Goal: Task Accomplishment & Management: Complete application form

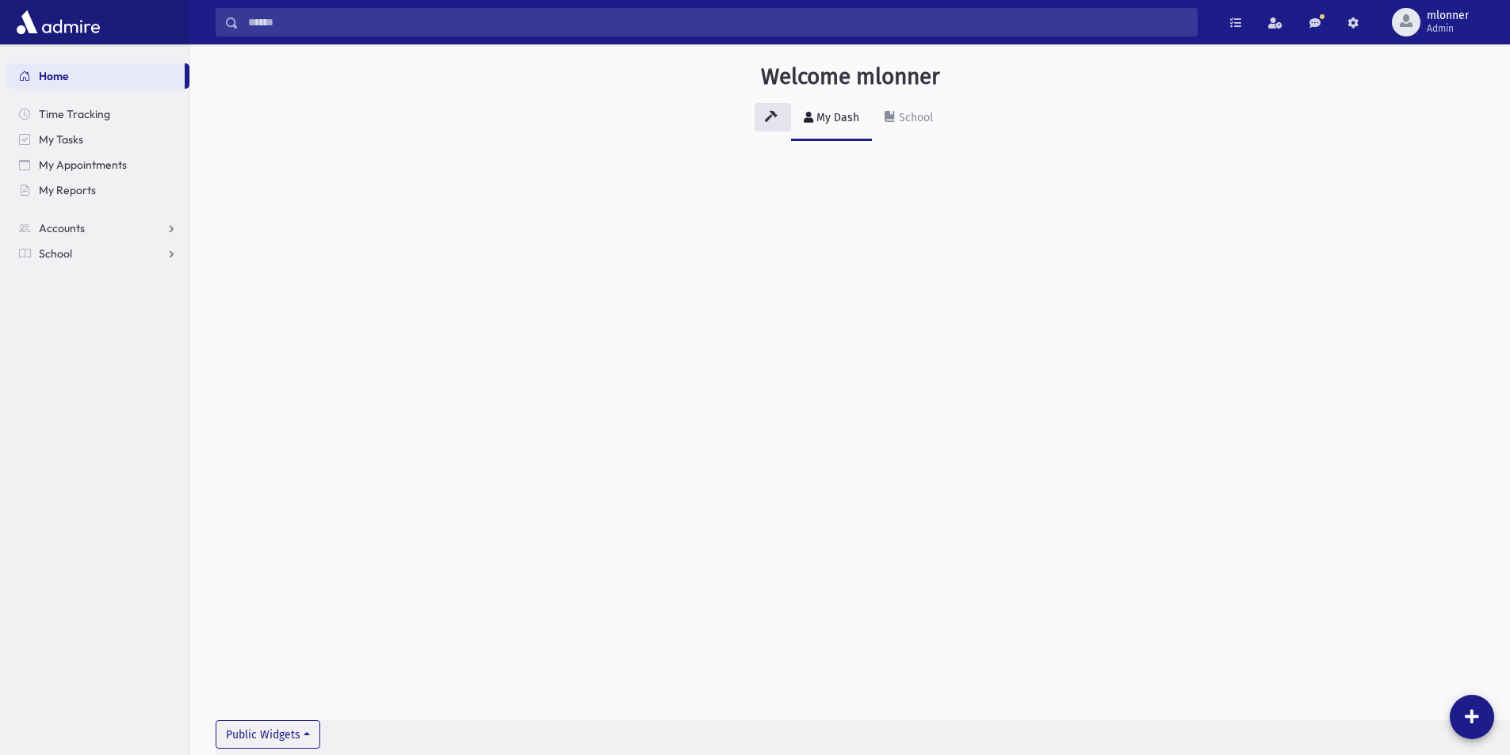
click at [1252, 208] on div "Welcome mlonner My Dash School Public Widgets" at bounding box center [849, 399] width 1319 height 711
click at [1434, 29] on span "Admin" at bounding box center [1447, 28] width 42 height 13
click at [1244, 160] on div "Welcome mlonner My Dash School Public Widgets" at bounding box center [849, 114] width 1319 height 141
click at [171, 230] on link "Accounts" at bounding box center [97, 228] width 183 height 25
click at [161, 301] on link "School" at bounding box center [97, 304] width 183 height 25
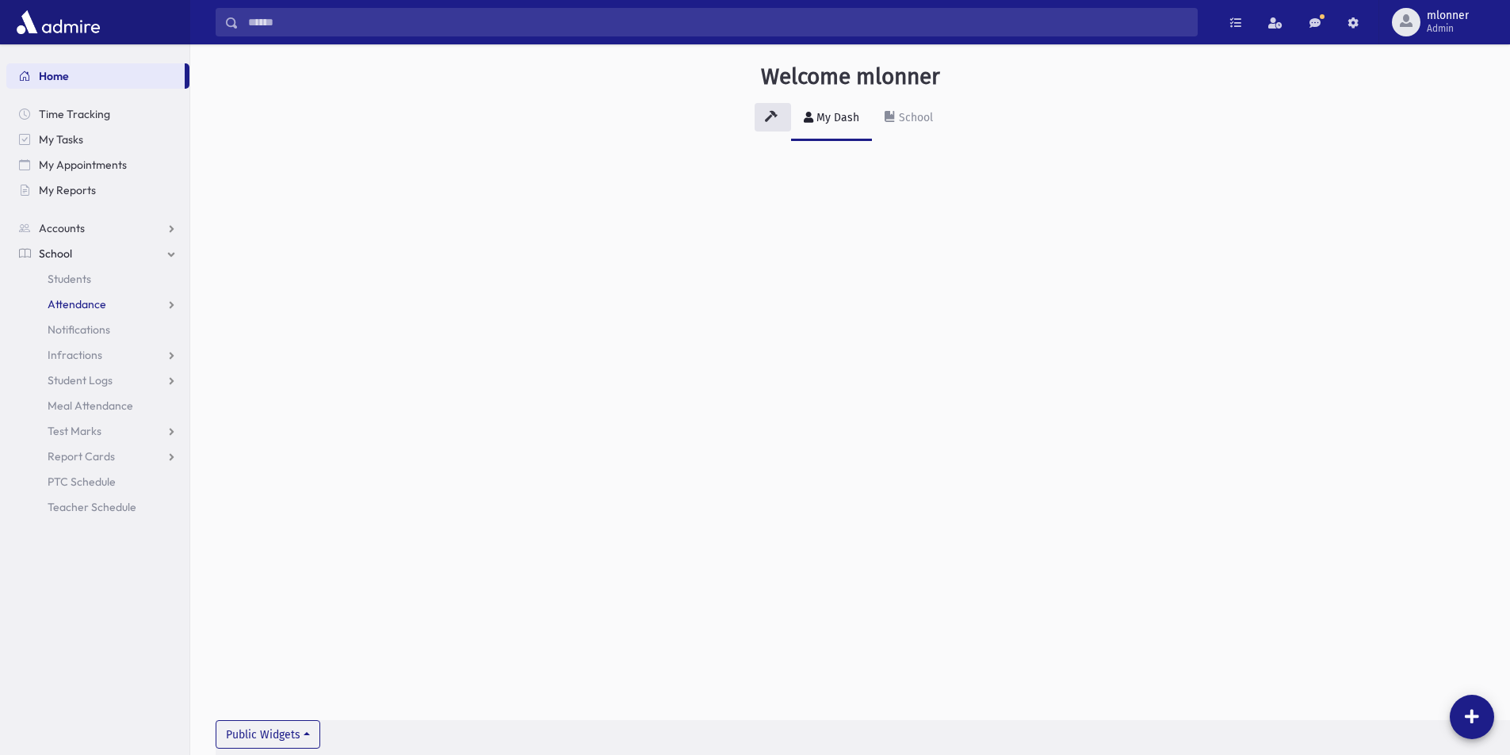
click at [162, 306] on link "Attendance" at bounding box center [97, 304] width 183 height 25
click at [119, 326] on link "Entry" at bounding box center [97, 329] width 183 height 25
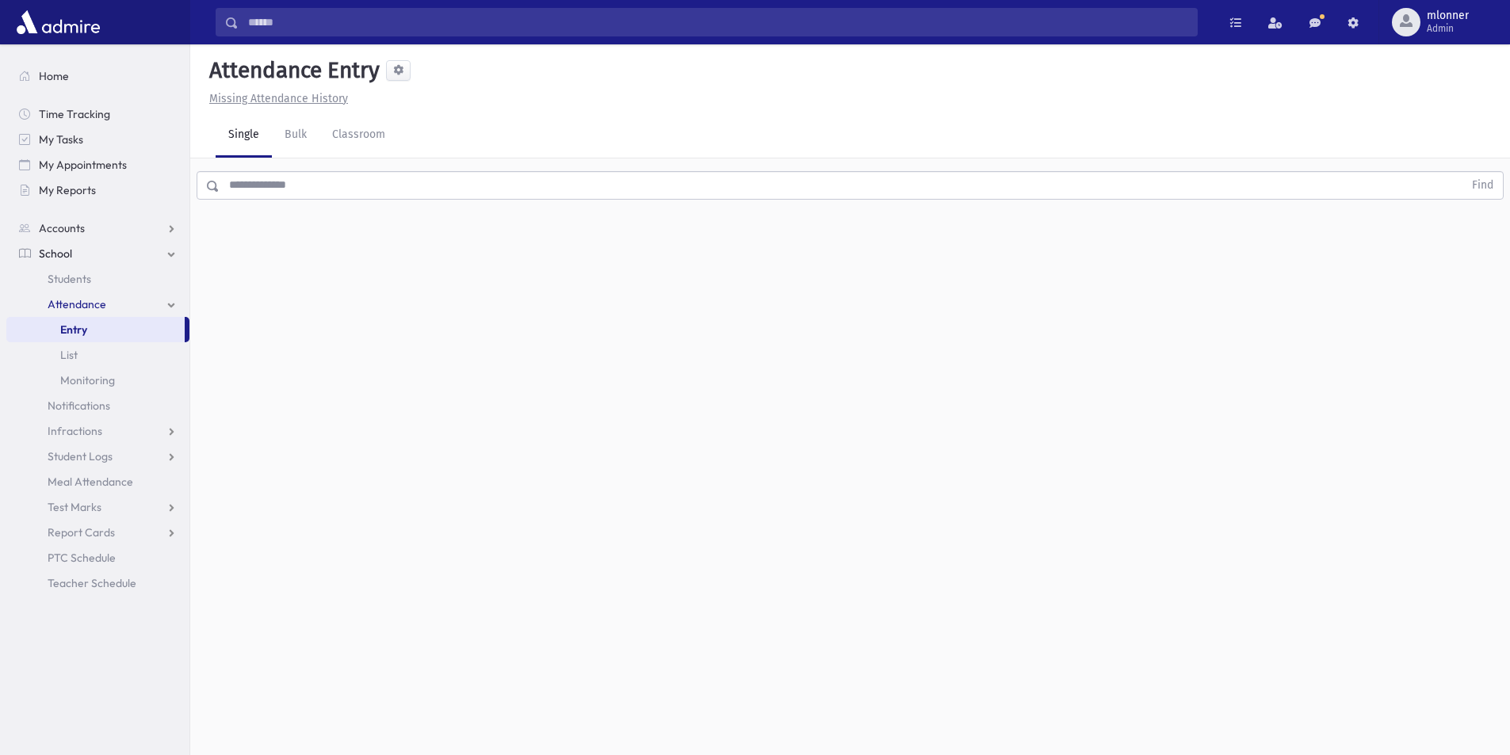
click at [303, 182] on input "text" at bounding box center [840, 185] width 1243 height 29
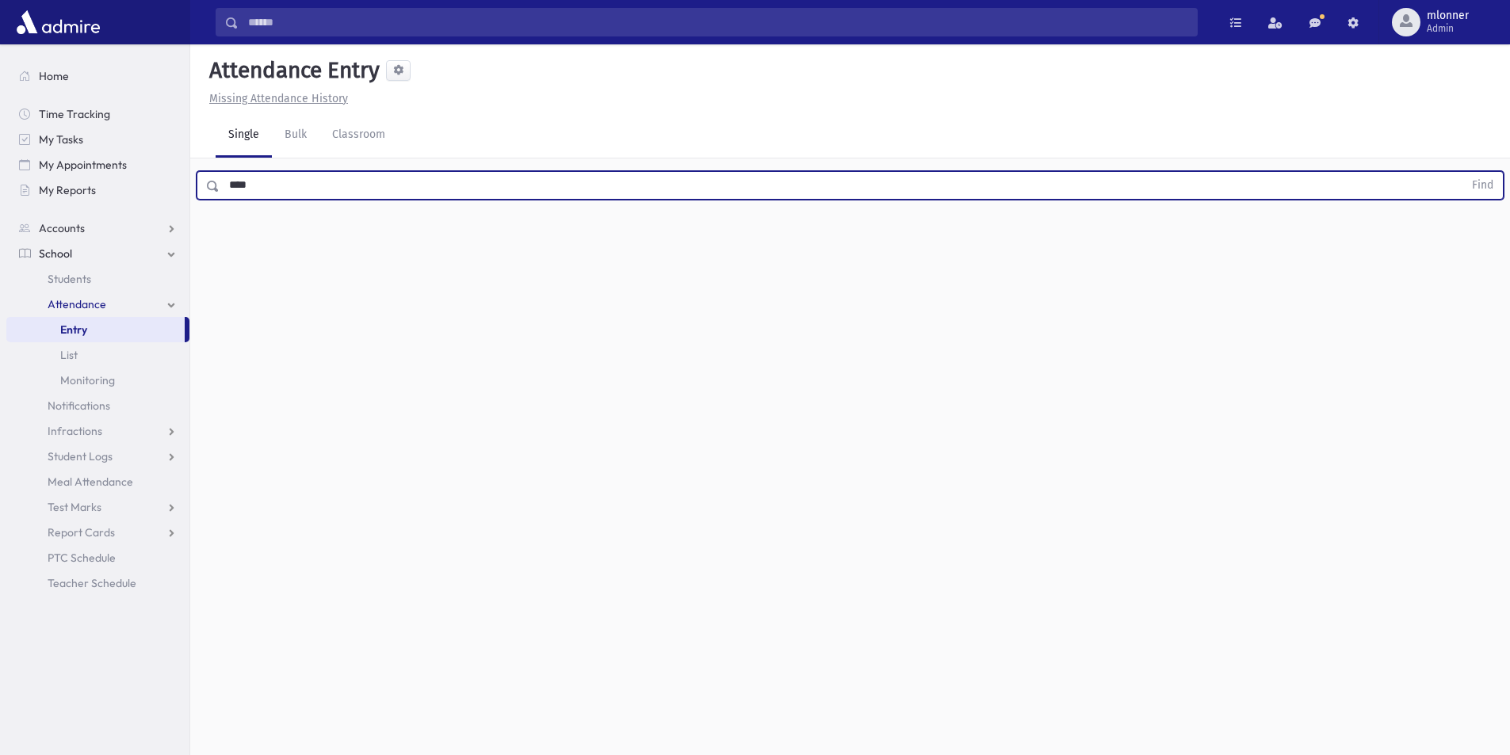
type input "****"
click at [1462, 172] on button "Find" at bounding box center [1482, 185] width 40 height 27
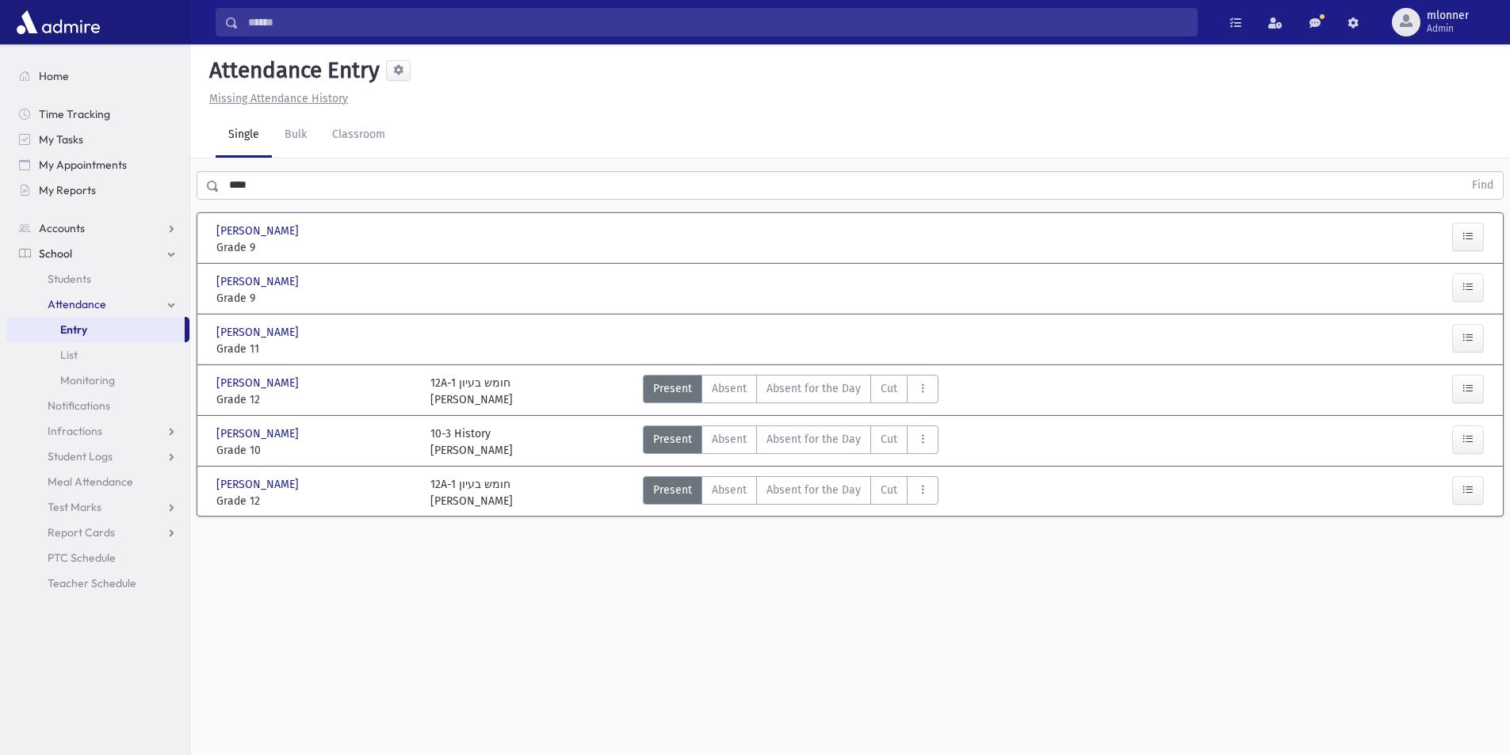
click at [429, 231] on div at bounding box center [529, 239] width 214 height 33
click at [736, 391] on span "Absent" at bounding box center [729, 388] width 35 height 17
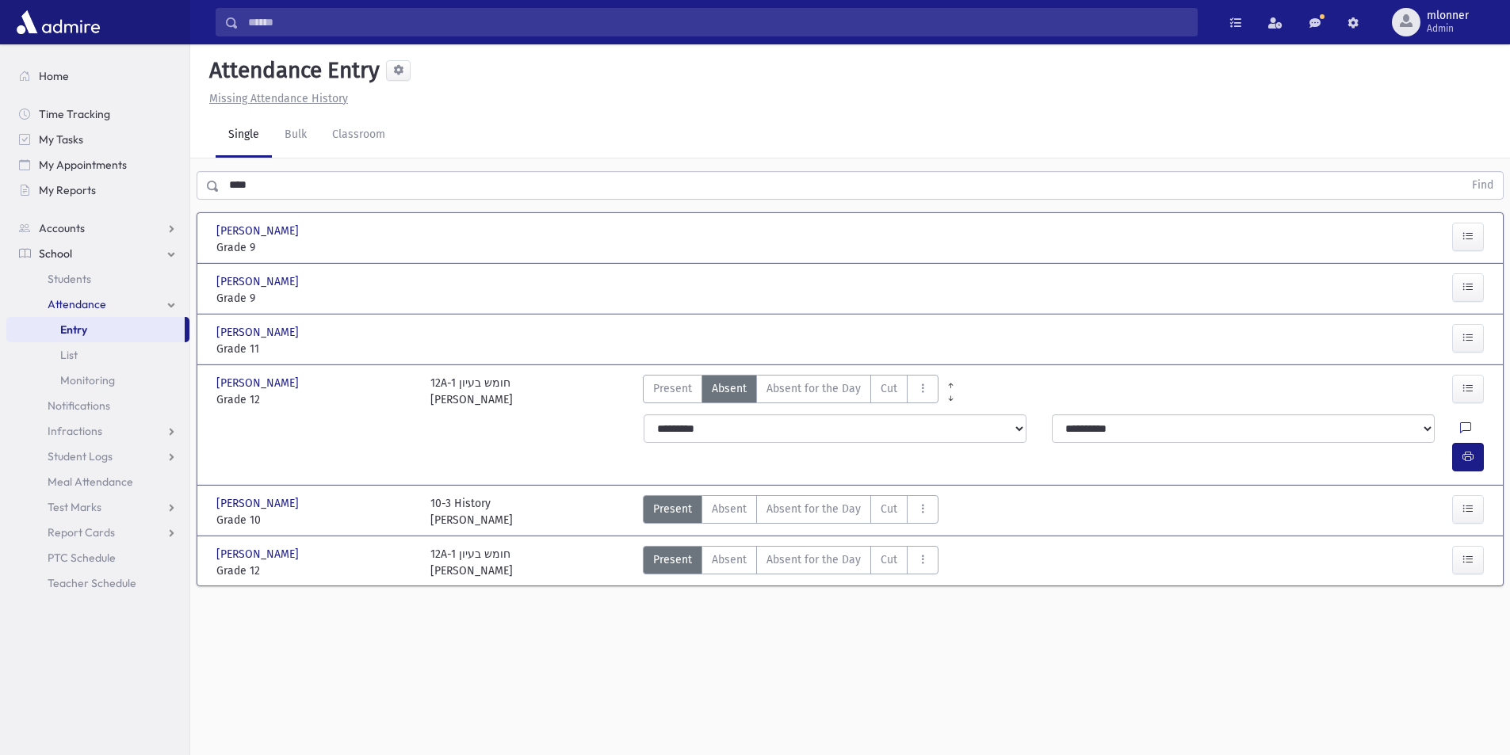
click at [736, 382] on span "Absent" at bounding box center [729, 388] width 35 height 17
click at [707, 384] on label "Absent Absent" at bounding box center [728, 389] width 55 height 29
click at [727, 382] on span "Absent" at bounding box center [729, 388] width 35 height 17
click at [666, 387] on span "Present" at bounding box center [672, 388] width 39 height 17
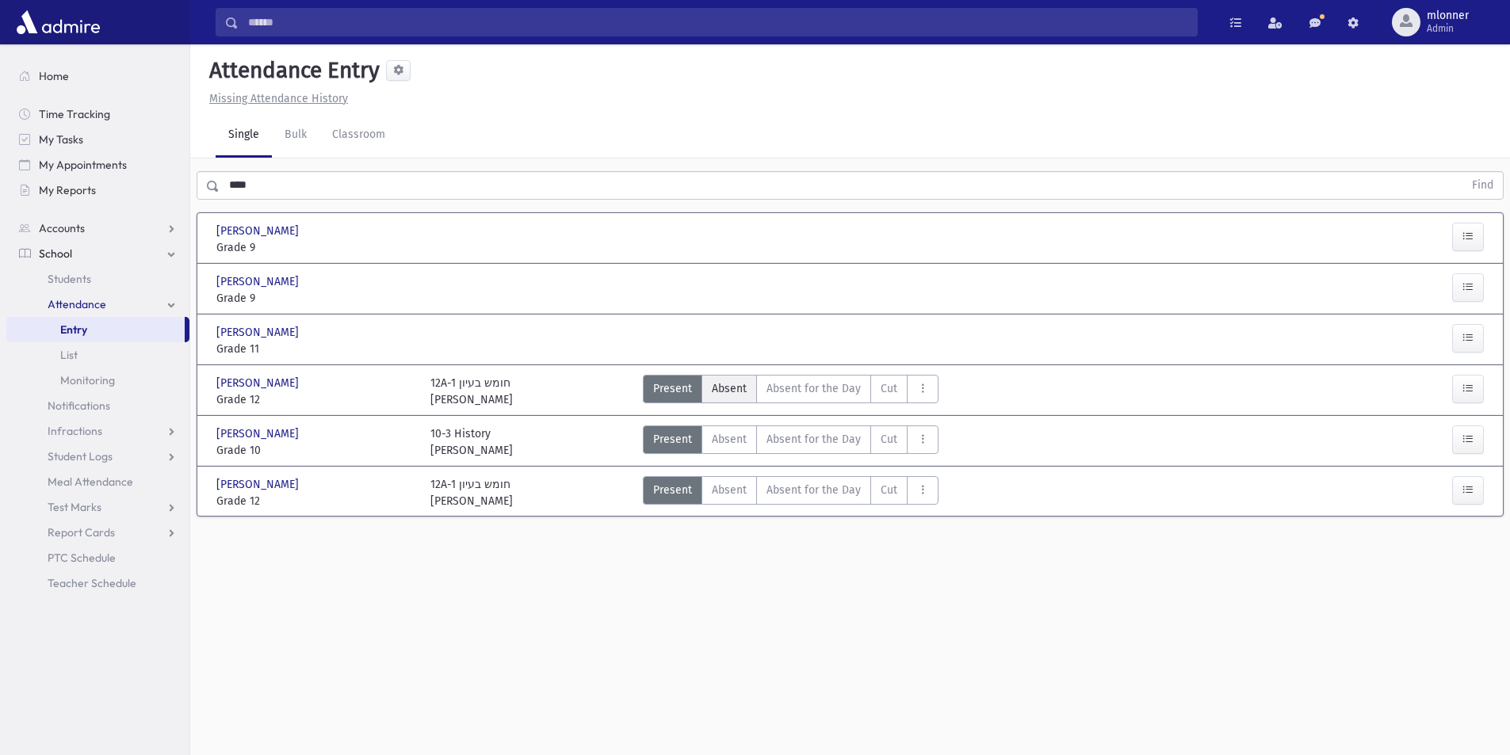
click at [726, 384] on span "Absent" at bounding box center [729, 388] width 35 height 17
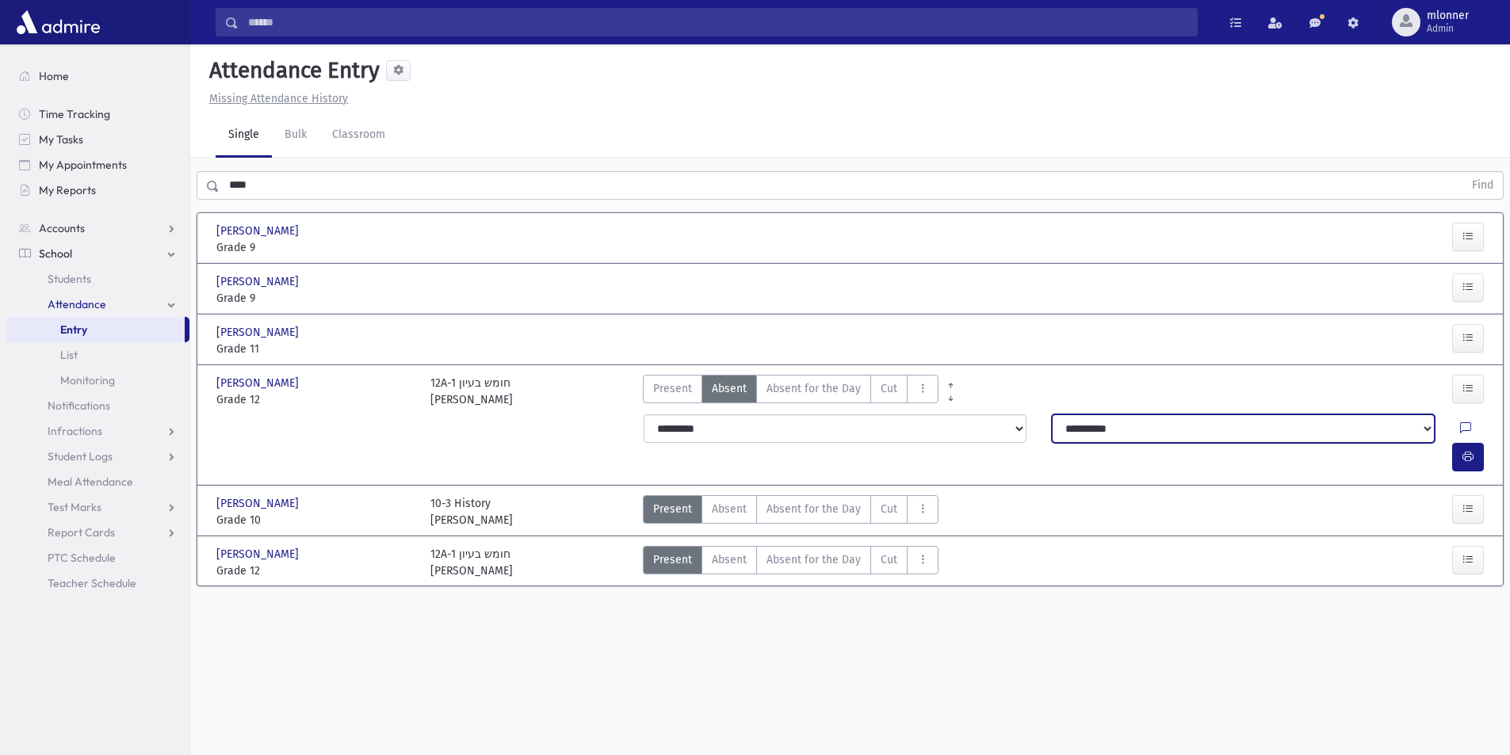
click at [1409, 426] on select "**********" at bounding box center [1243, 428] width 383 height 29
click at [1460, 426] on icon at bounding box center [1465, 428] width 11 height 13
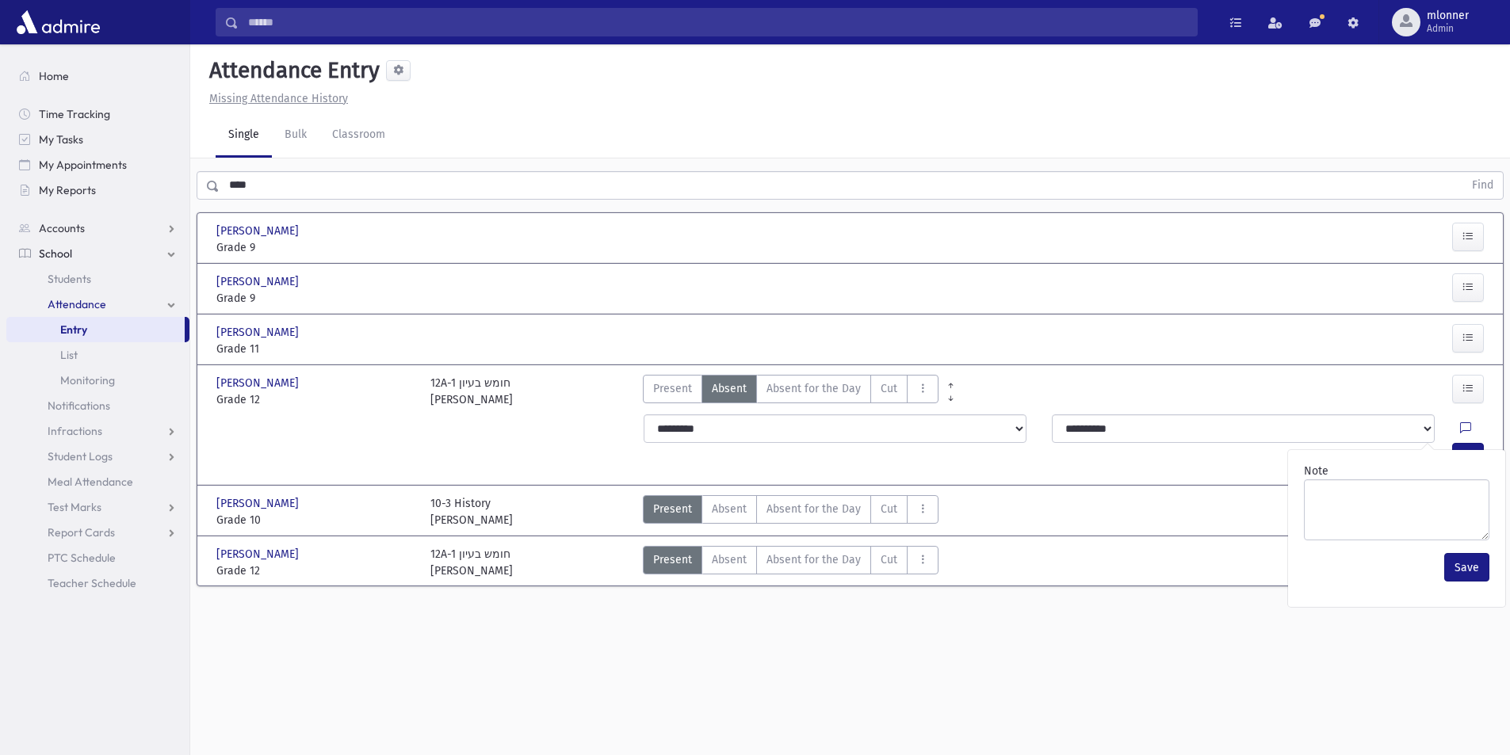
click at [1362, 389] on div "Present P Absent Absent Absent for the Day A4D Cut C Late to Class LTS" at bounding box center [1010, 391] width 748 height 33
click at [1475, 443] on button "button" at bounding box center [1468, 457] width 32 height 29
click at [677, 393] on span "Present" at bounding box center [672, 388] width 39 height 17
